Goal: Information Seeking & Learning: Learn about a topic

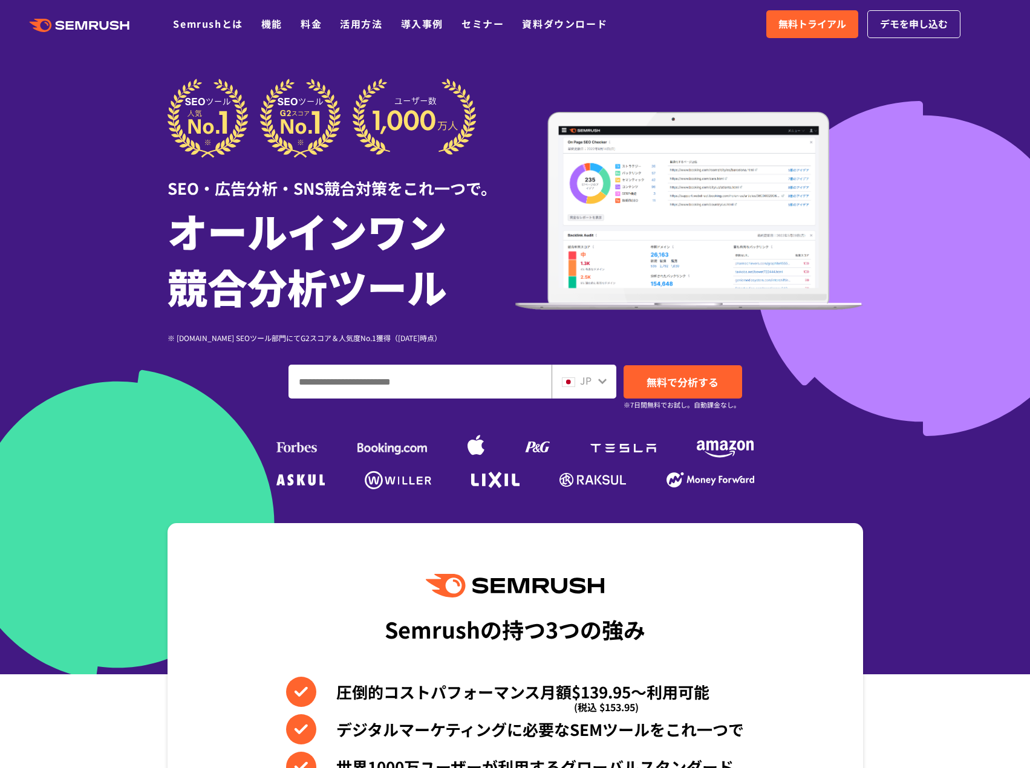
click at [294, 22] on ul "Semrushとは 機能 料金 活用方法 導入事例 セミナー 資料ダウンロード" at bounding box center [399, 24] width 452 height 16
click at [305, 24] on link "料金" at bounding box center [311, 23] width 21 height 15
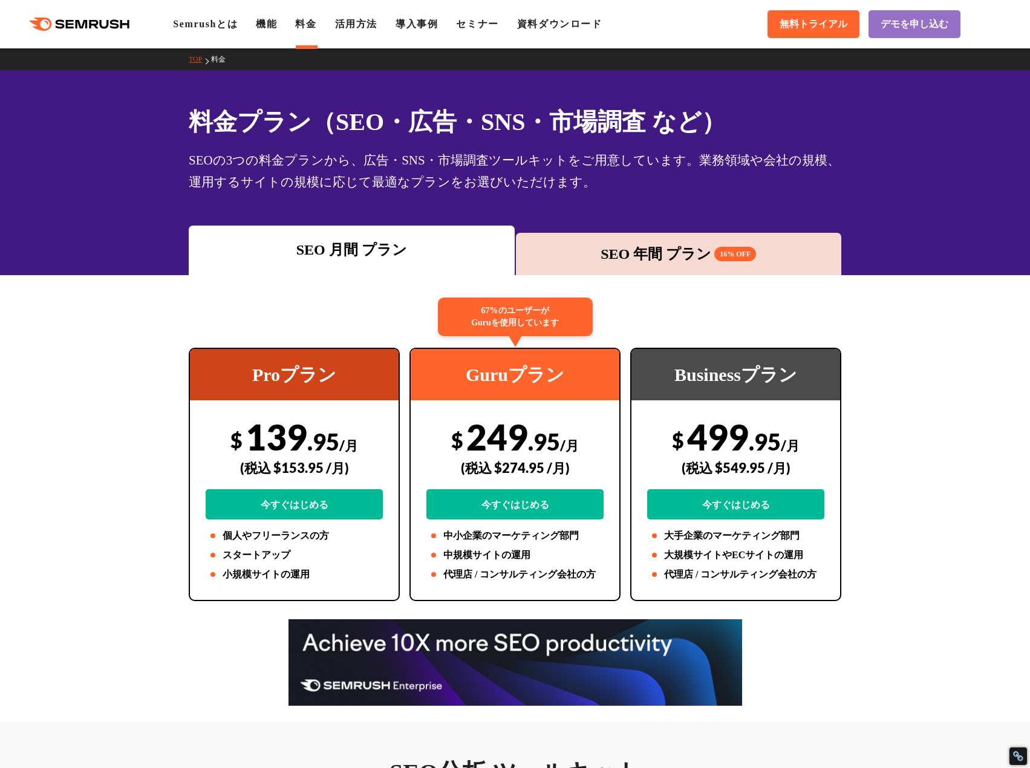
click at [716, 256] on span "16% OFF" at bounding box center [735, 254] width 42 height 15
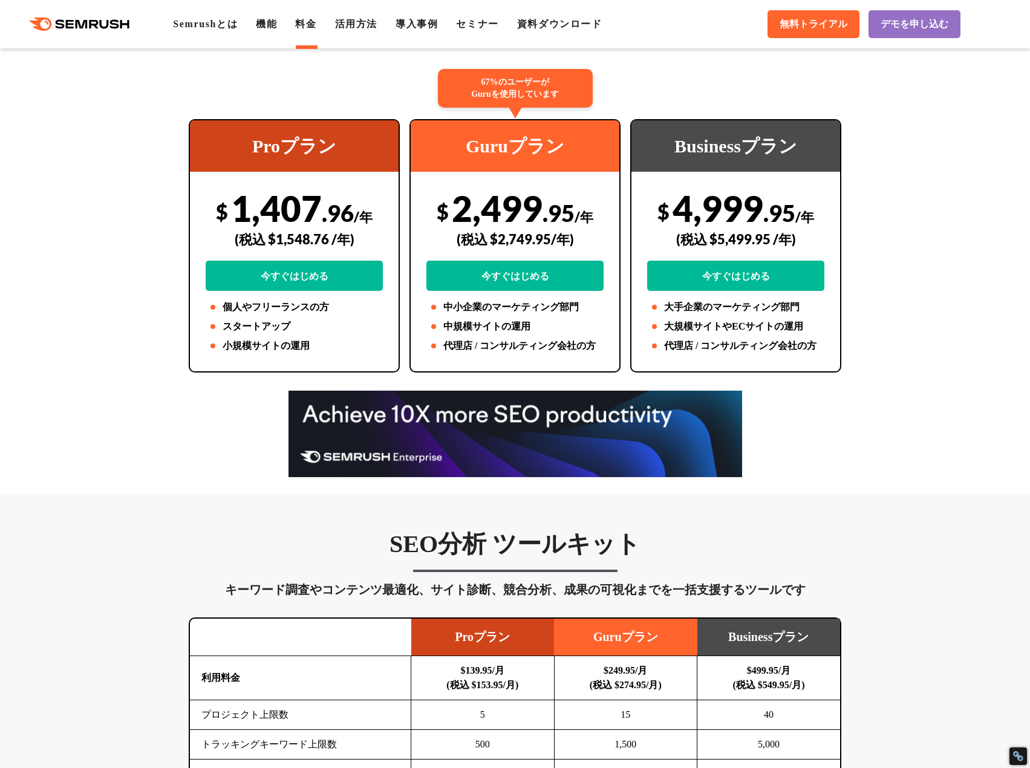
scroll to position [564, 0]
